Goal: Navigation & Orientation: Find specific page/section

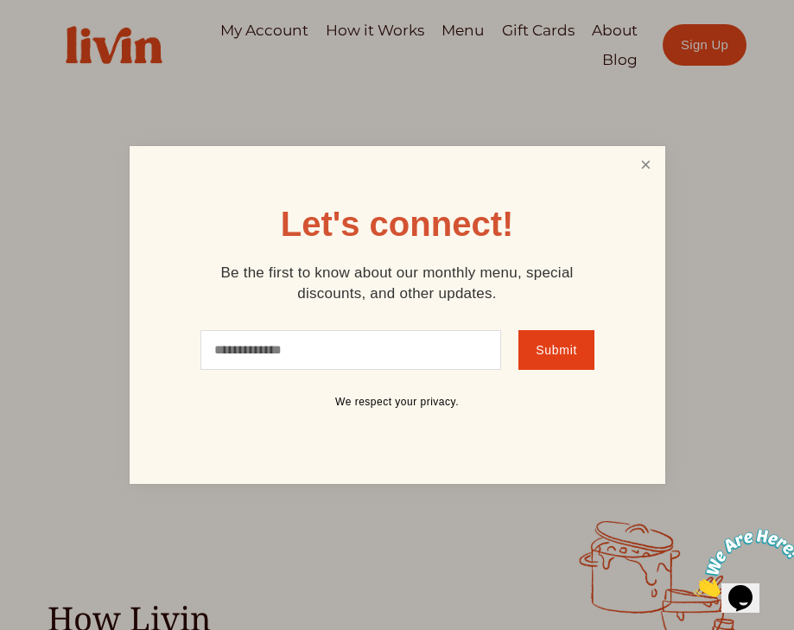
click at [631, 172] on link "Close" at bounding box center [645, 165] width 33 height 32
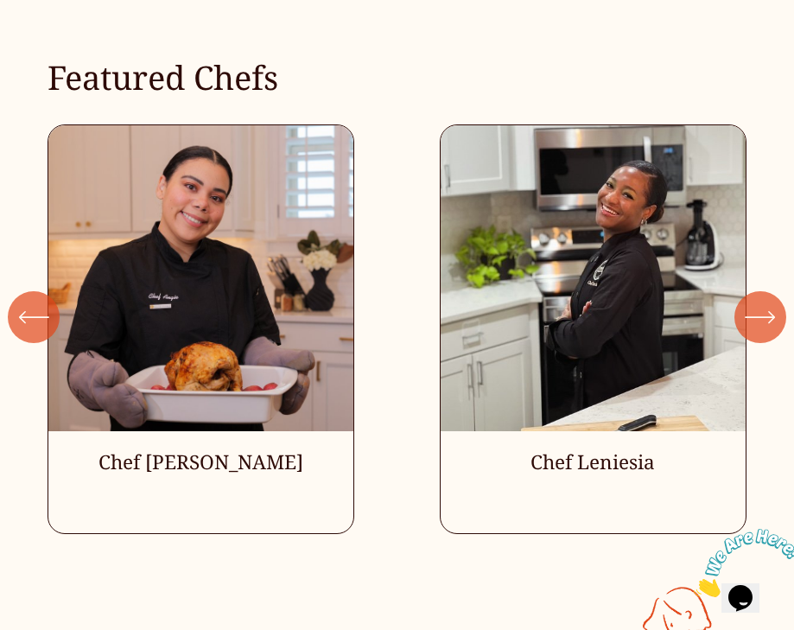
scroll to position [3711, 0]
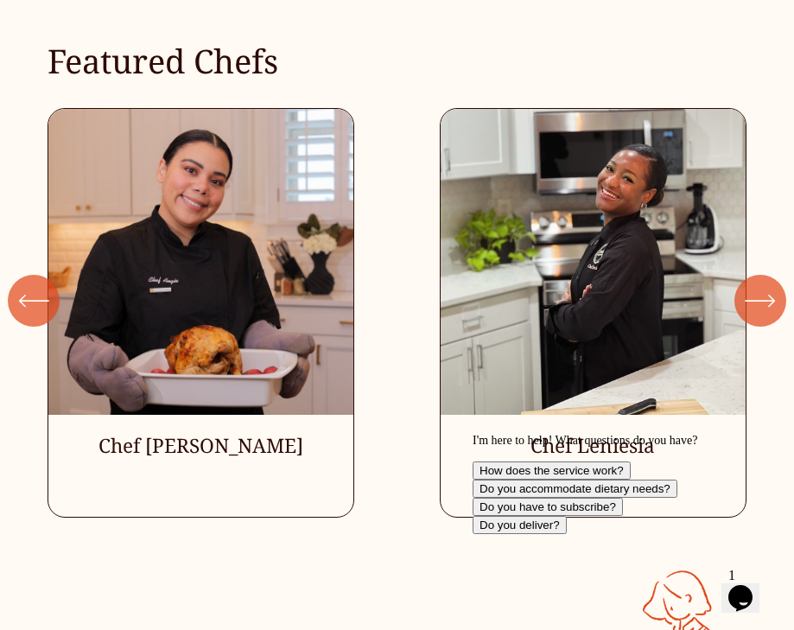
click at [770, 285] on icon "\a \a \a Next\a \a" at bounding box center [760, 300] width 31 height 31
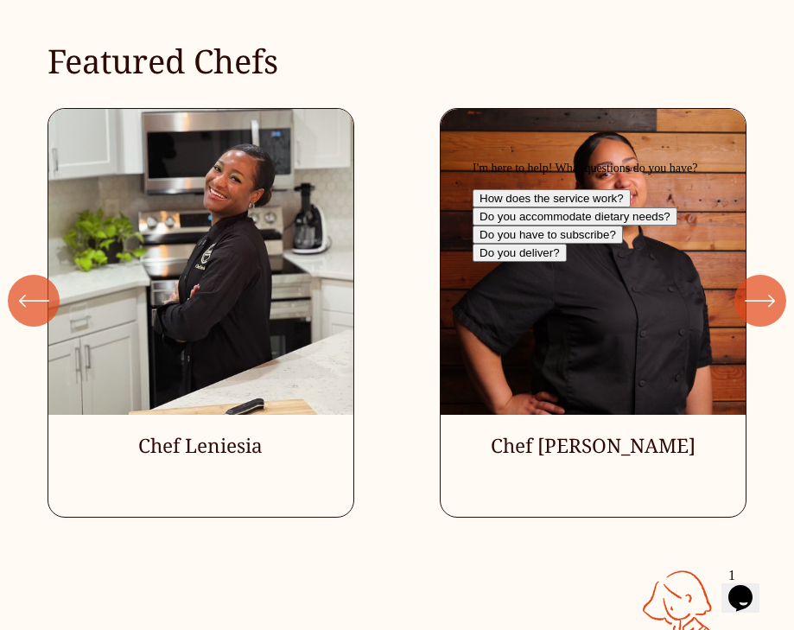
click at [770, 250] on div "I'm here to help! What questions do you have? How does the service work? Do you…" at bounding box center [627, 212] width 311 height 100
click at [759, 244] on div "I'm here to help! What questions do you have? How does the service work? Do you…" at bounding box center [627, 212] width 311 height 100
click at [42, 275] on div "\a \a Previous\a \a \a" at bounding box center [34, 301] width 52 height 52
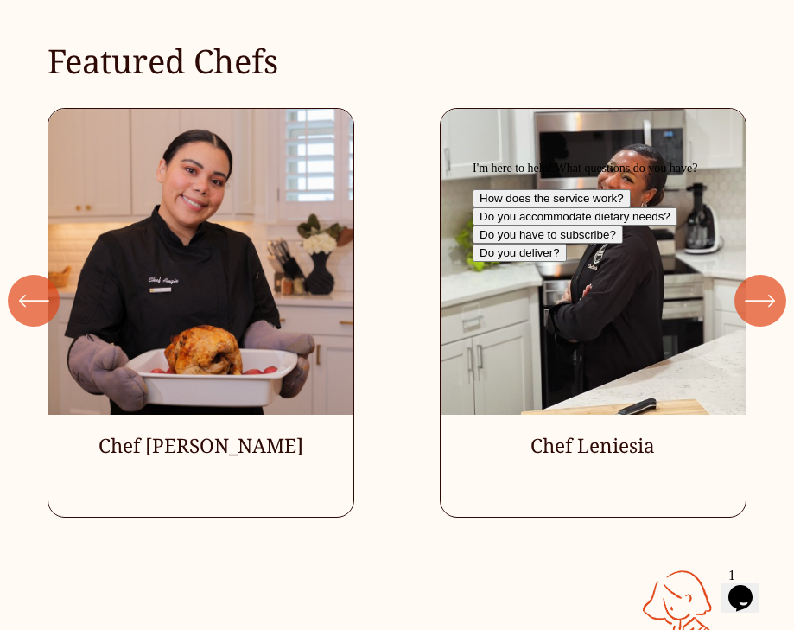
click at [42, 275] on div "\a \a Previous\a \a \a" at bounding box center [34, 301] width 52 height 52
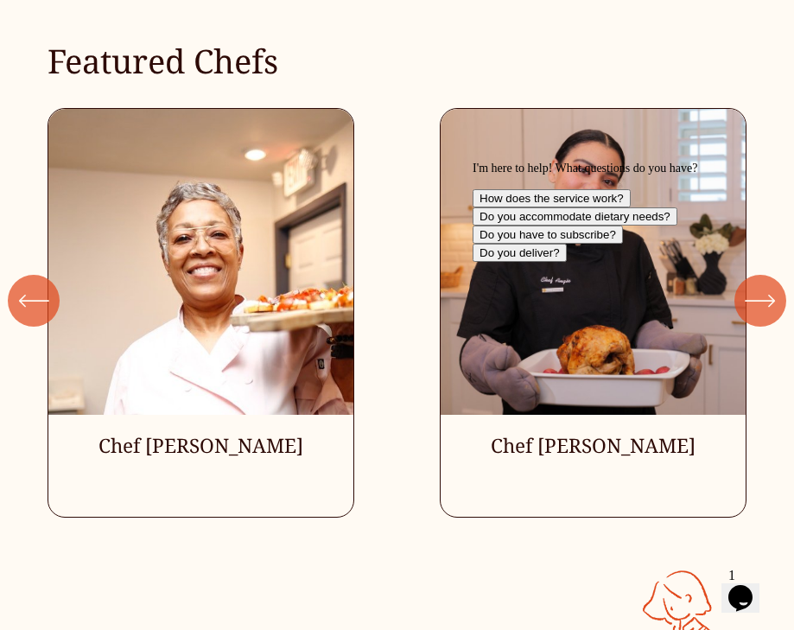
click at [41, 275] on div "\a \a Previous\a \a \a" at bounding box center [34, 301] width 52 height 52
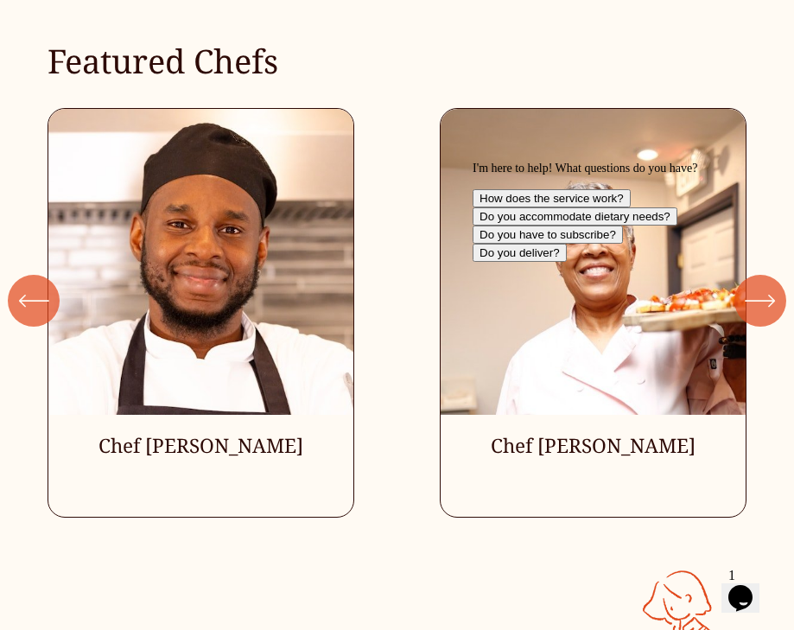
click at [42, 285] on icon "\a \a Previous\a \a \a" at bounding box center [33, 300] width 31 height 31
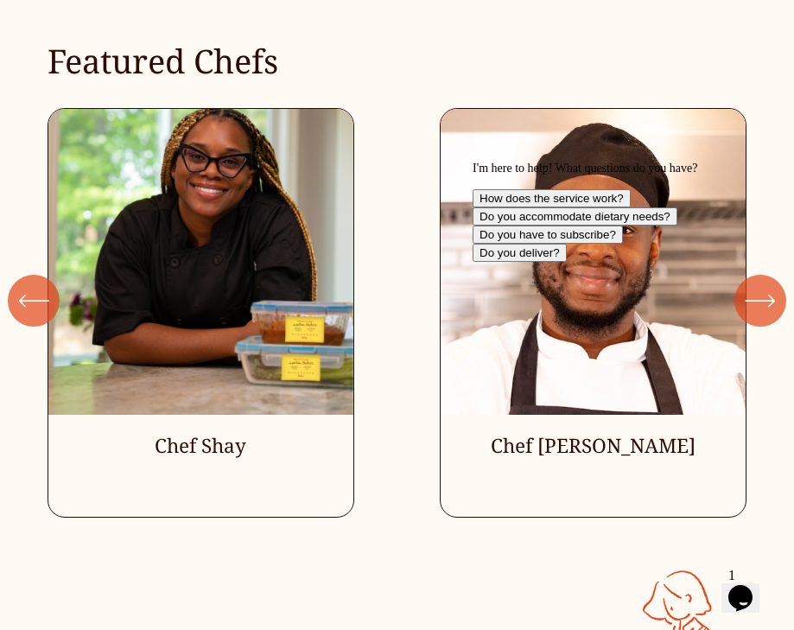
click at [43, 285] on icon "\a \a Previous\a \a \a" at bounding box center [33, 300] width 31 height 31
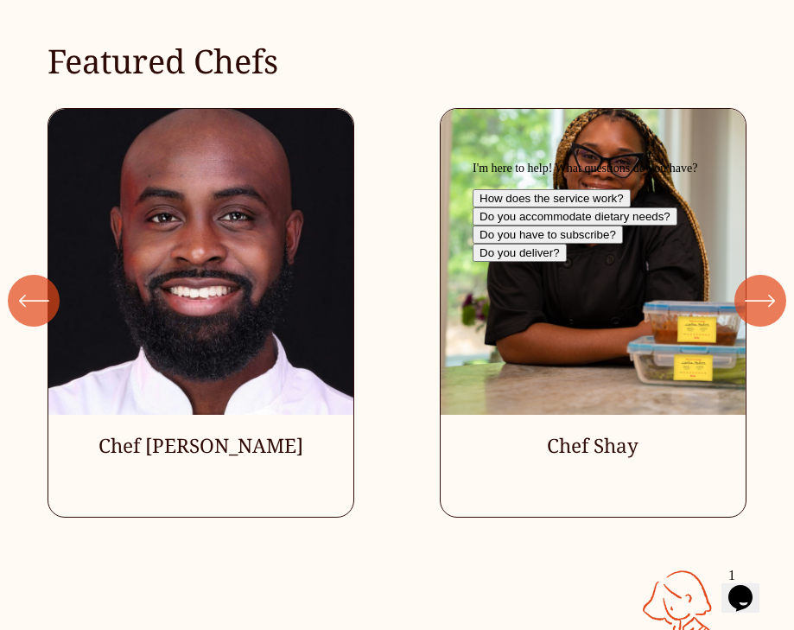
click at [42, 285] on icon "\a \a Previous\a \a \a" at bounding box center [33, 300] width 31 height 31
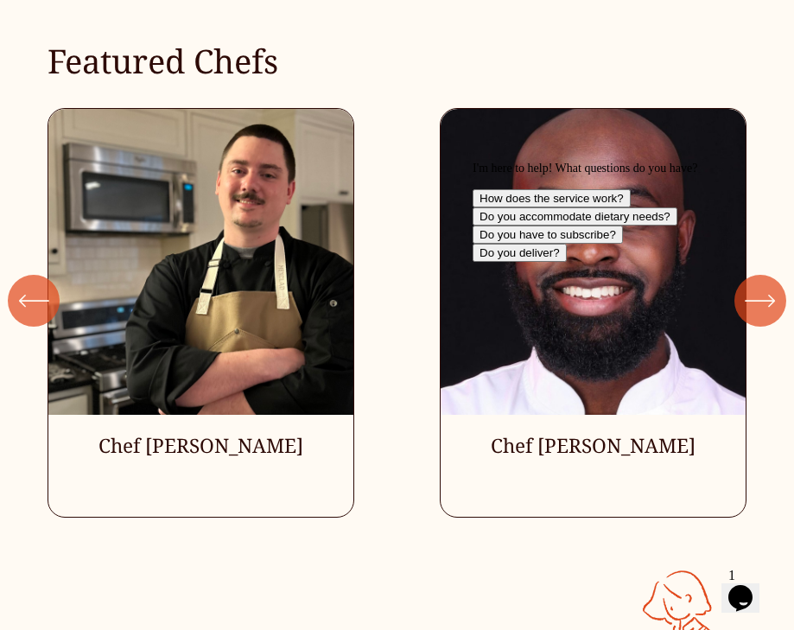
click at [42, 285] on icon "\a \a Previous\a \a \a" at bounding box center [33, 300] width 31 height 31
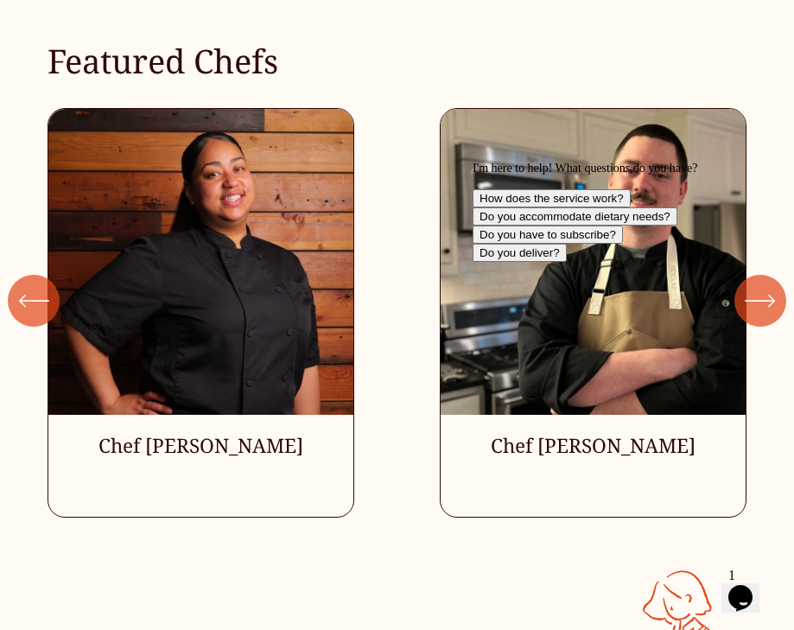
click at [41, 285] on icon "\a \a Previous\a \a \a" at bounding box center [33, 300] width 31 height 31
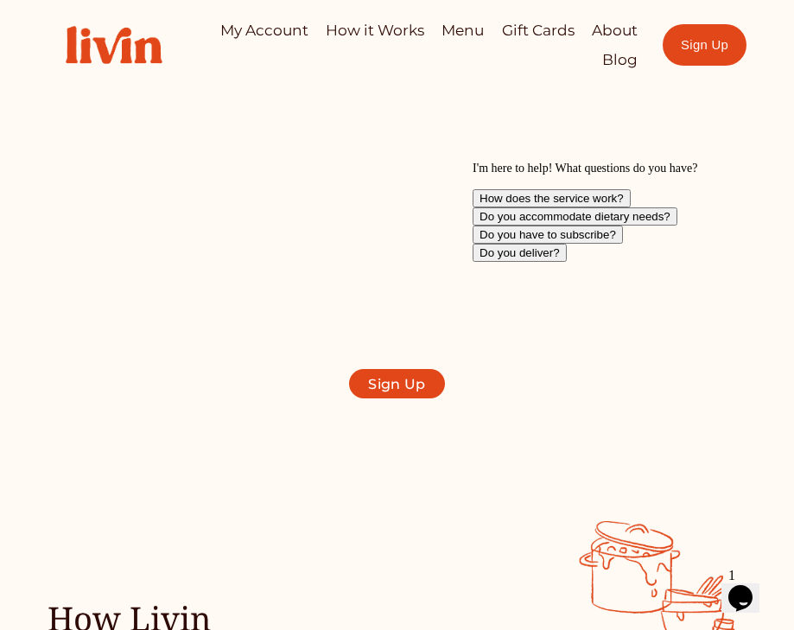
scroll to position [0, 0]
click at [363, 32] on link "How it Works" at bounding box center [375, 30] width 98 height 29
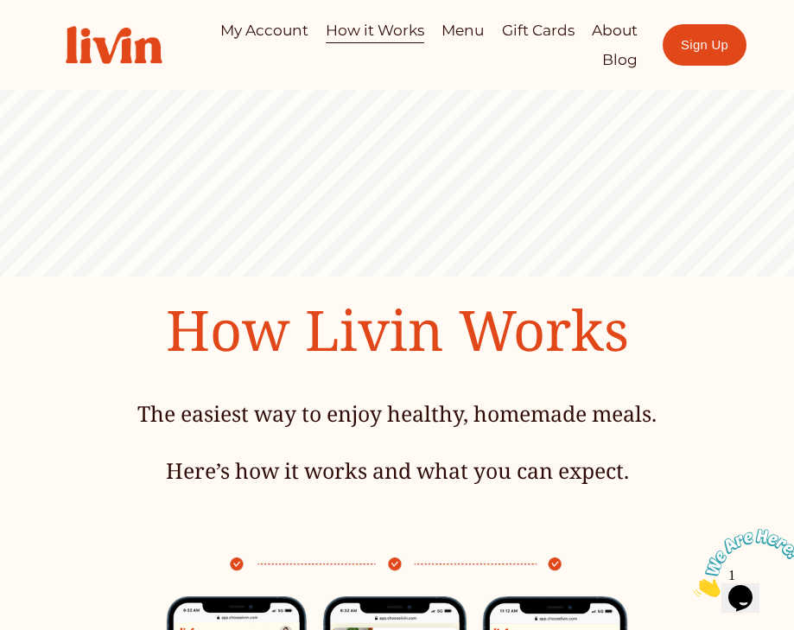
click at [472, 34] on link "Menu" at bounding box center [462, 30] width 42 height 29
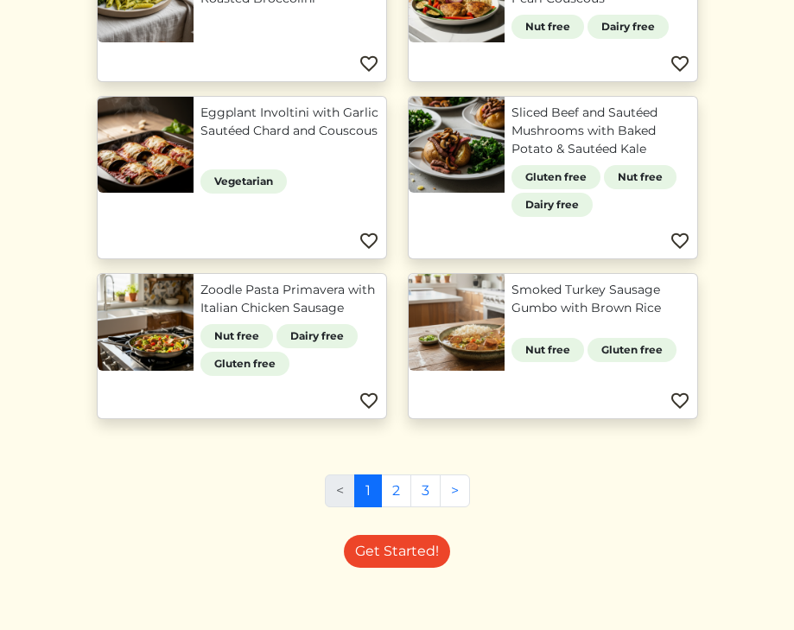
scroll to position [1043, 0]
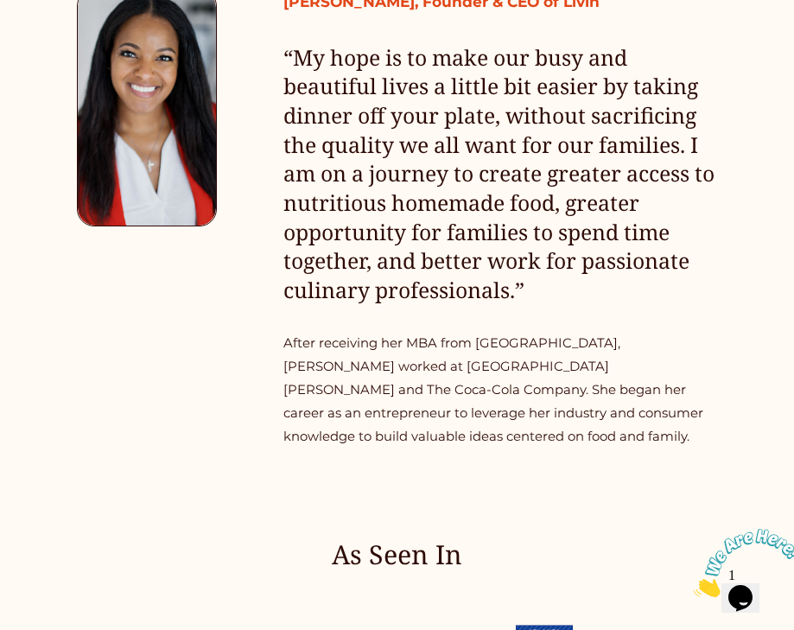
scroll to position [808, 0]
